Goal: Task Accomplishment & Management: Use online tool/utility

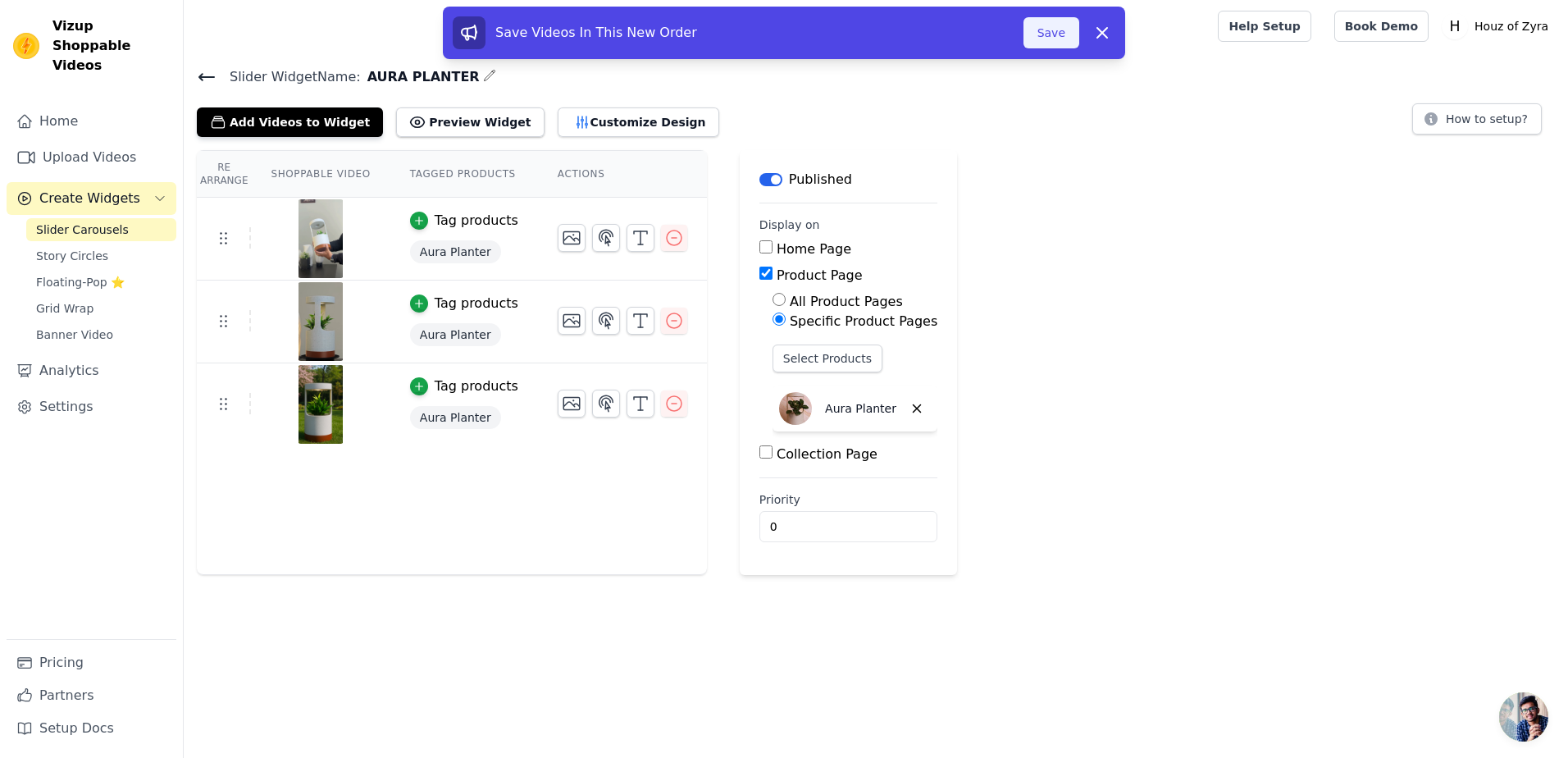
click at [1029, 32] on button "Save" at bounding box center [1050, 33] width 56 height 31
click at [1058, 30] on button "Save" at bounding box center [1050, 33] width 56 height 31
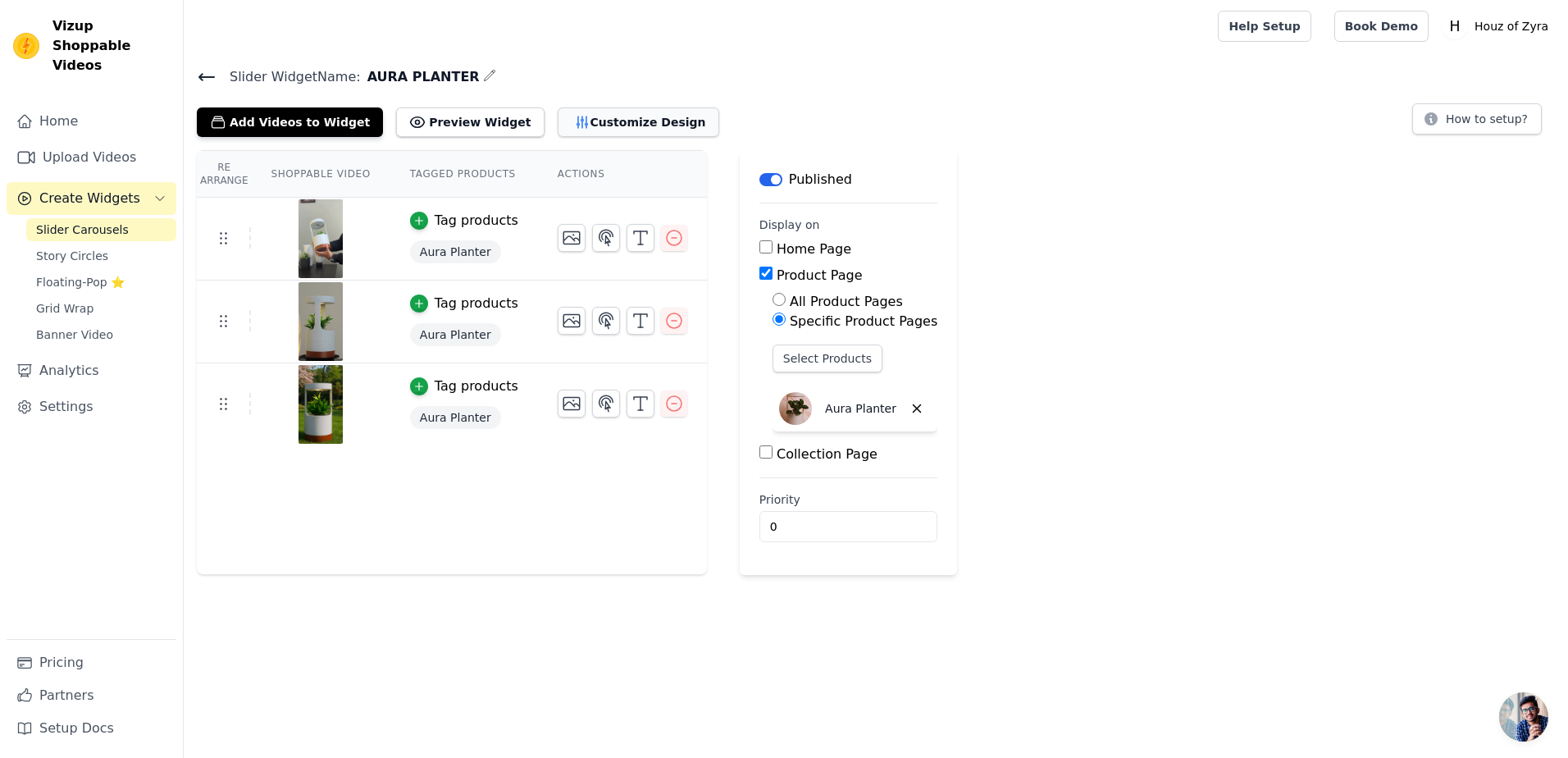
click at [590, 121] on button "Customize Design" at bounding box center [638, 122] width 161 height 29
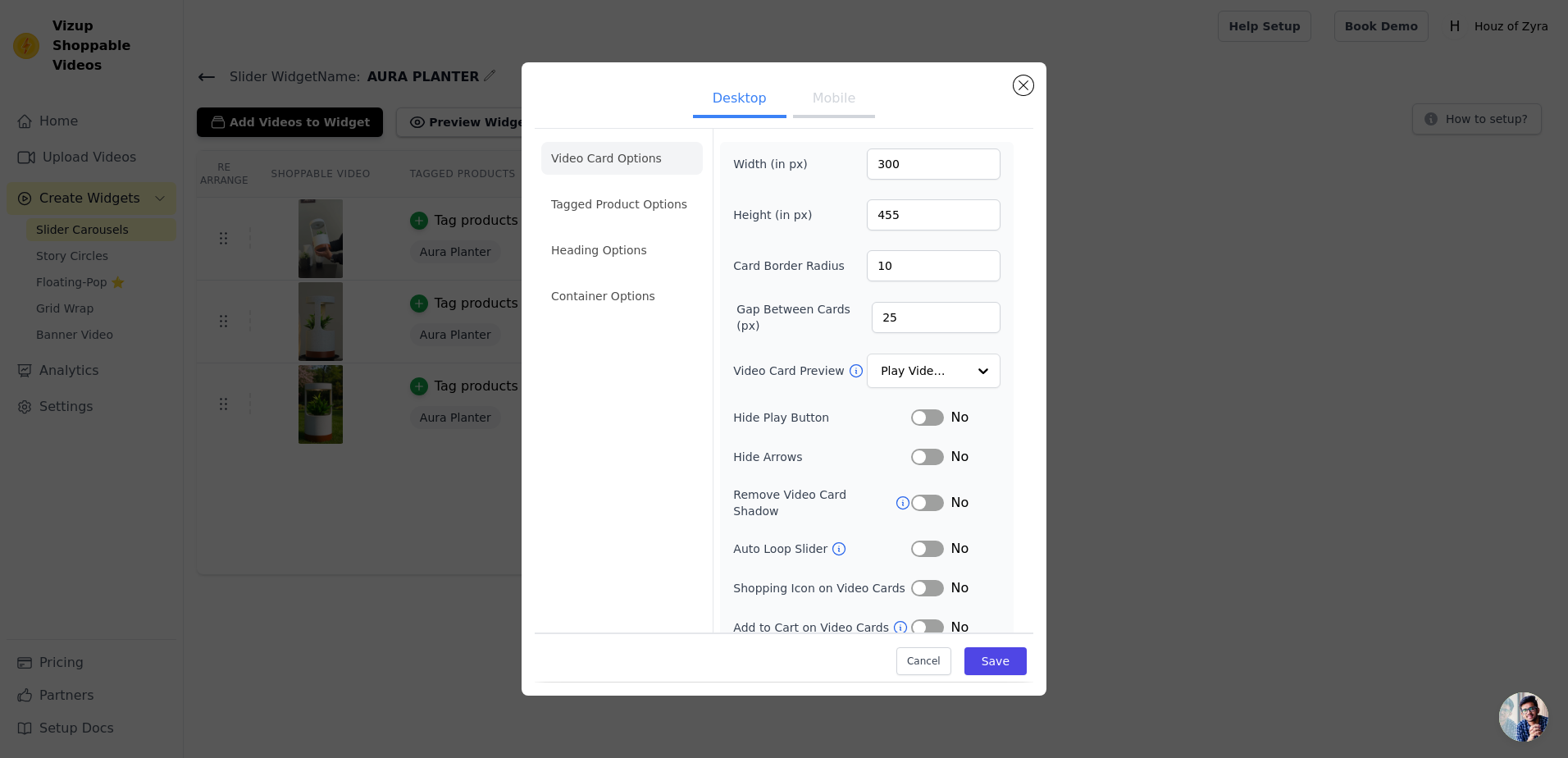
click at [617, 222] on ul "Video Card Options Tagged Product Options Heading Options Container Options" at bounding box center [622, 227] width 161 height 184
click at [616, 208] on li "Tagged Product Options" at bounding box center [622, 205] width 161 height 33
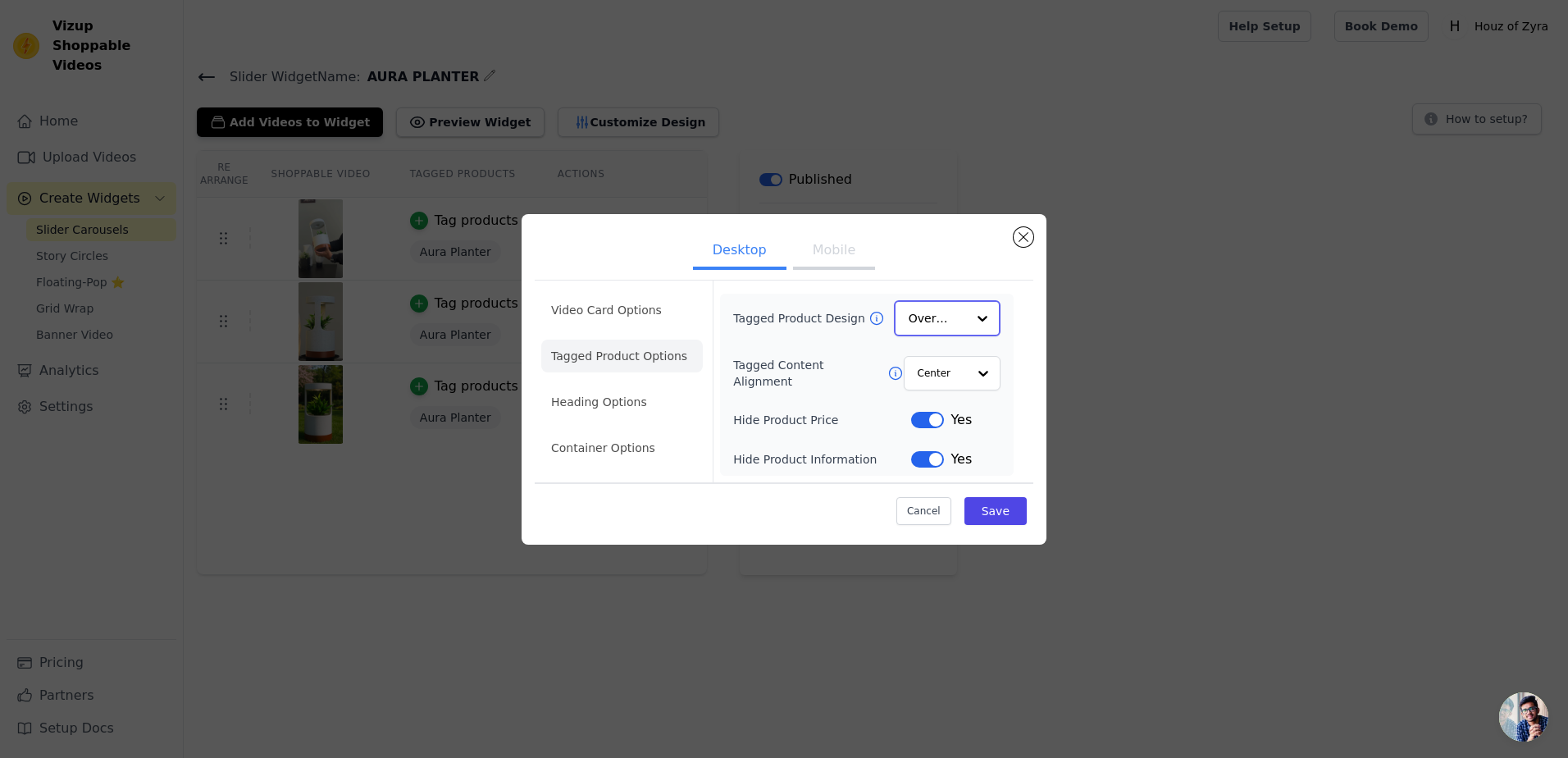
click at [951, 323] on input "Tagged Product Design" at bounding box center [937, 318] width 58 height 33
click at [560, 400] on li "Heading Options" at bounding box center [622, 403] width 161 height 33
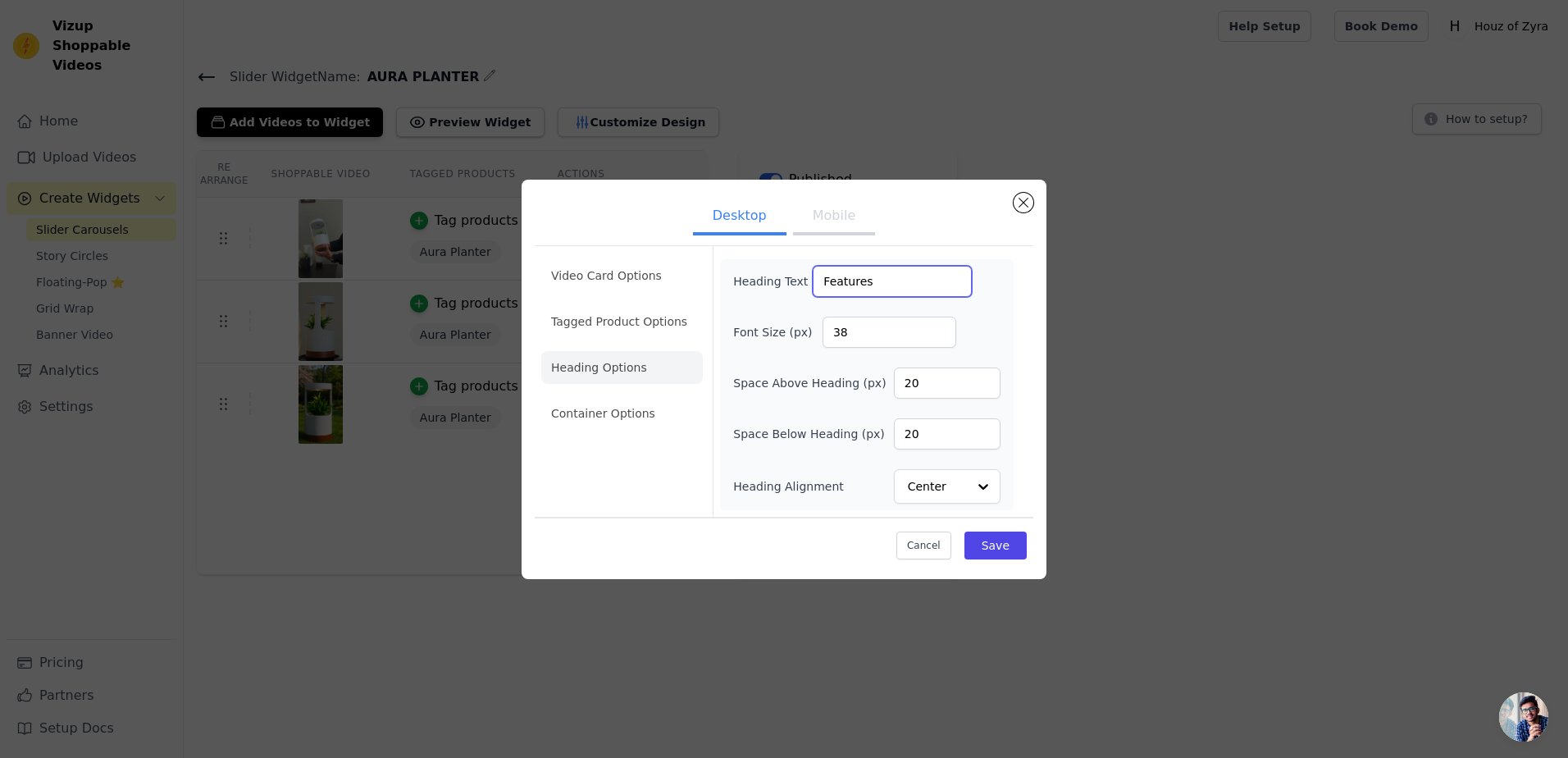
click at [819, 283] on input "Features" at bounding box center [892, 281] width 160 height 31
click at [892, 285] on input "Click to watch features" at bounding box center [892, 281] width 160 height 31
click at [821, 274] on input "Click to watch product features" at bounding box center [892, 281] width 160 height 31
type input "click to watch product features"
click at [1000, 545] on button "Save" at bounding box center [995, 545] width 63 height 27
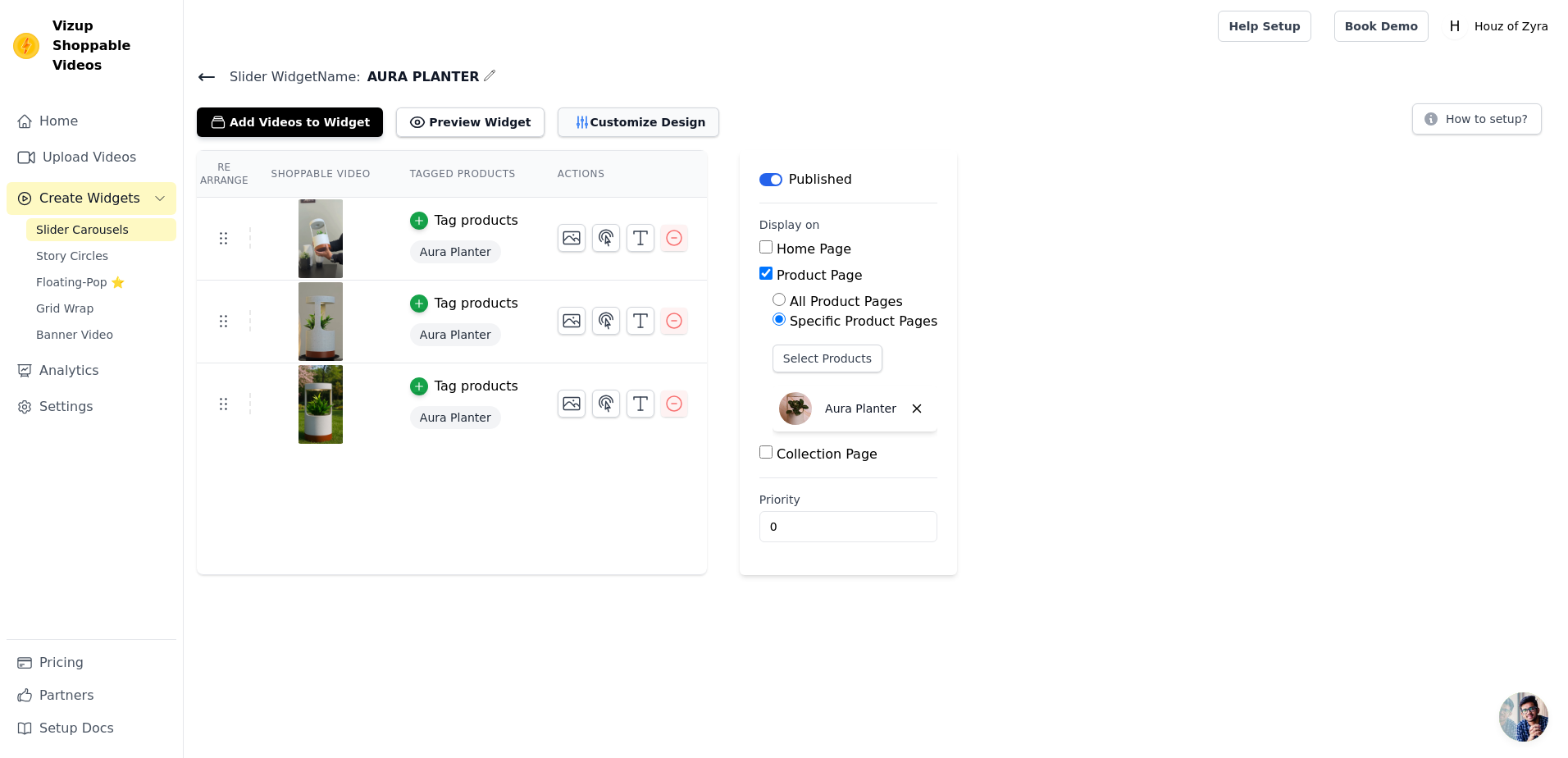
click at [575, 132] on button "Customize Design" at bounding box center [638, 122] width 161 height 29
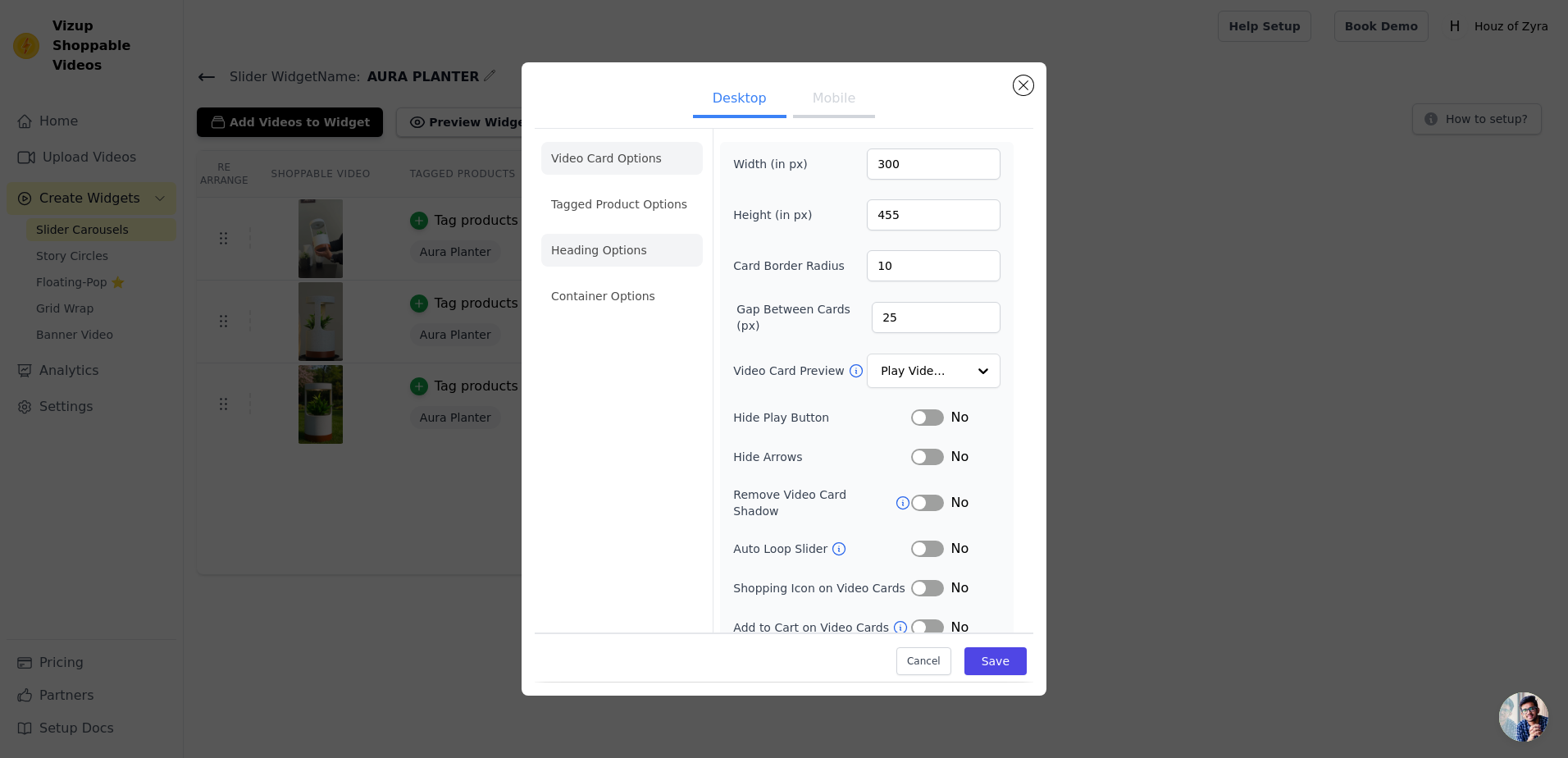
click at [612, 262] on li "Heading Options" at bounding box center [622, 251] width 161 height 33
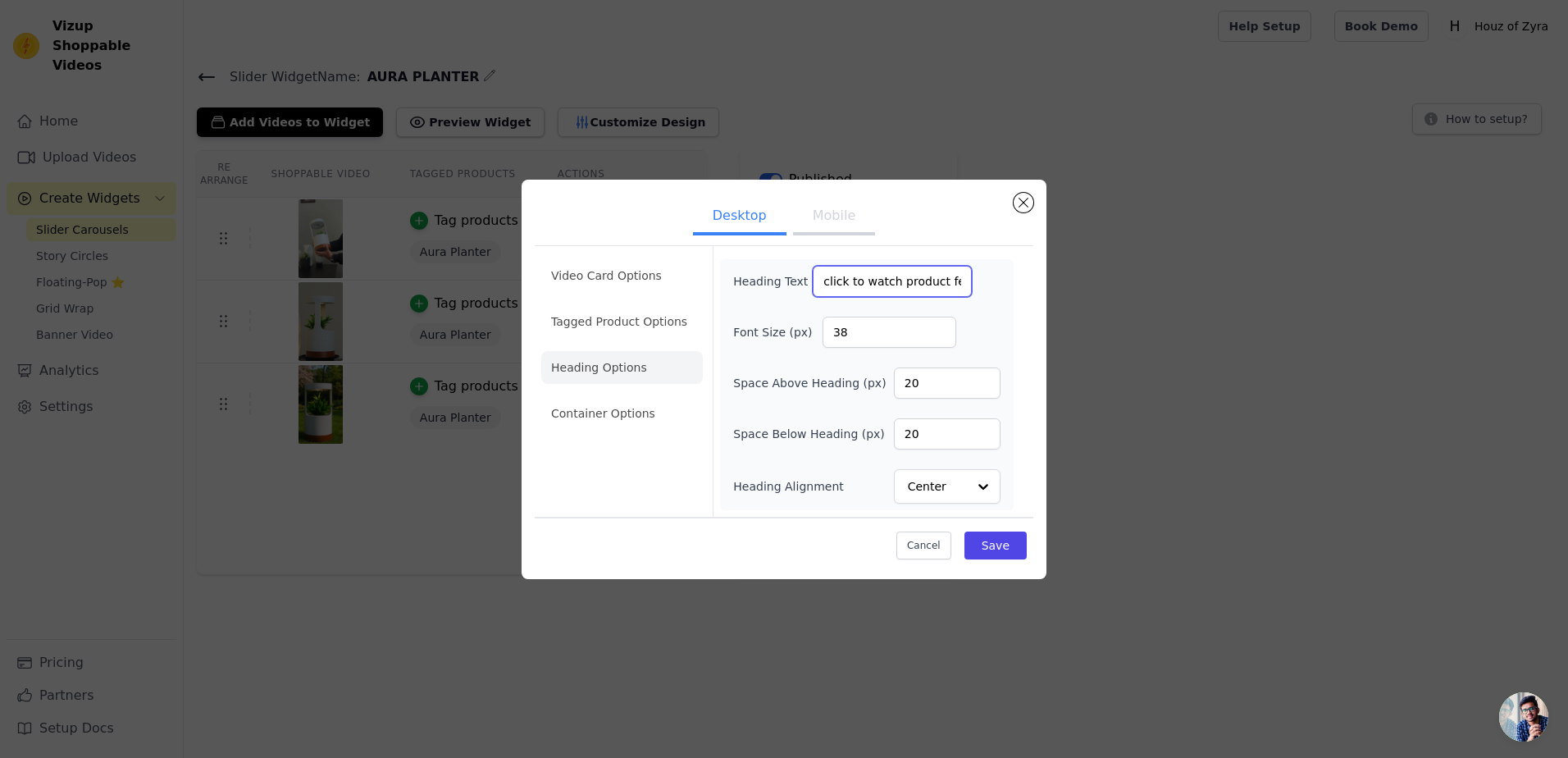
click at [854, 285] on input "click to watch product features" at bounding box center [892, 281] width 160 height 31
type input "watch product features"
click at [1002, 552] on button "Save" at bounding box center [995, 545] width 63 height 27
